Goal: Check status: Check status

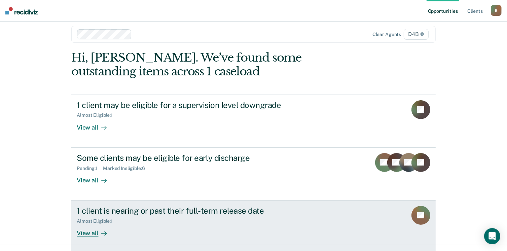
scroll to position [8, 0]
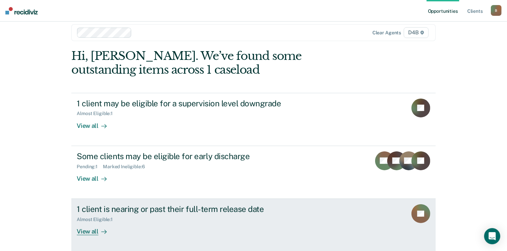
click at [91, 230] on div "View all" at bounding box center [96, 228] width 38 height 13
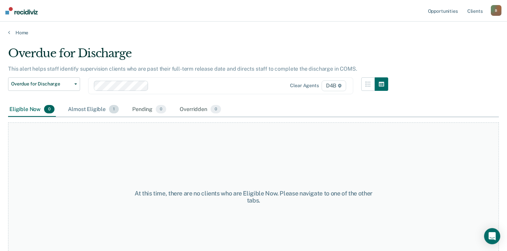
click at [88, 110] on div "Almost Eligible 1" at bounding box center [93, 109] width 53 height 15
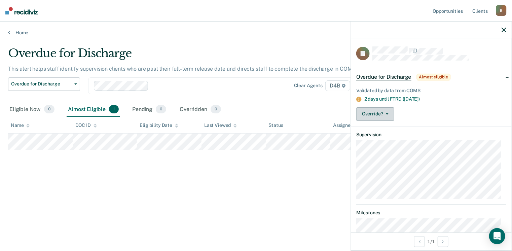
click at [388, 114] on button "Override?" at bounding box center [375, 113] width 38 height 13
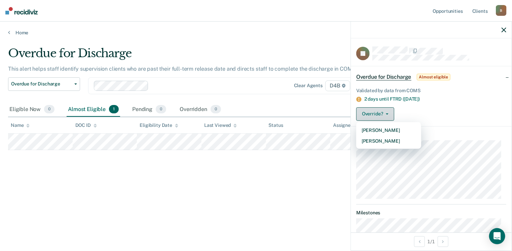
click at [388, 114] on button "Override?" at bounding box center [375, 113] width 38 height 13
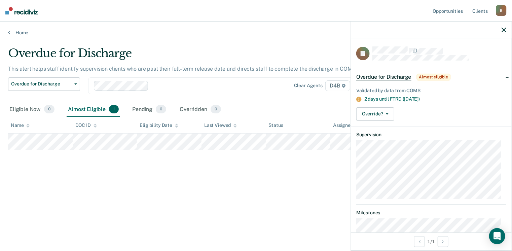
click at [507, 32] on div at bounding box center [431, 30] width 161 height 17
click at [503, 30] on icon "button" at bounding box center [503, 30] width 5 height 5
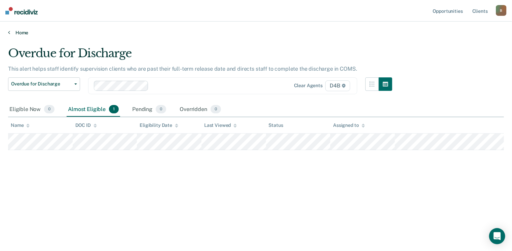
click at [23, 32] on link "Home" at bounding box center [255, 33] width 495 height 6
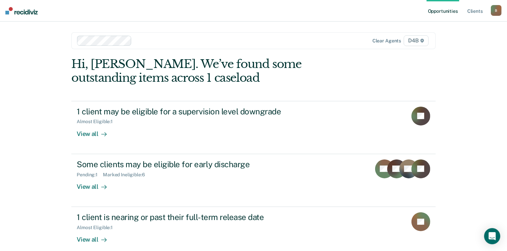
click at [494, 12] on div "B" at bounding box center [495, 10] width 11 height 11
click at [451, 43] on link "Log Out" at bounding box center [469, 44] width 54 height 6
